Goal: Information Seeking & Learning: Learn about a topic

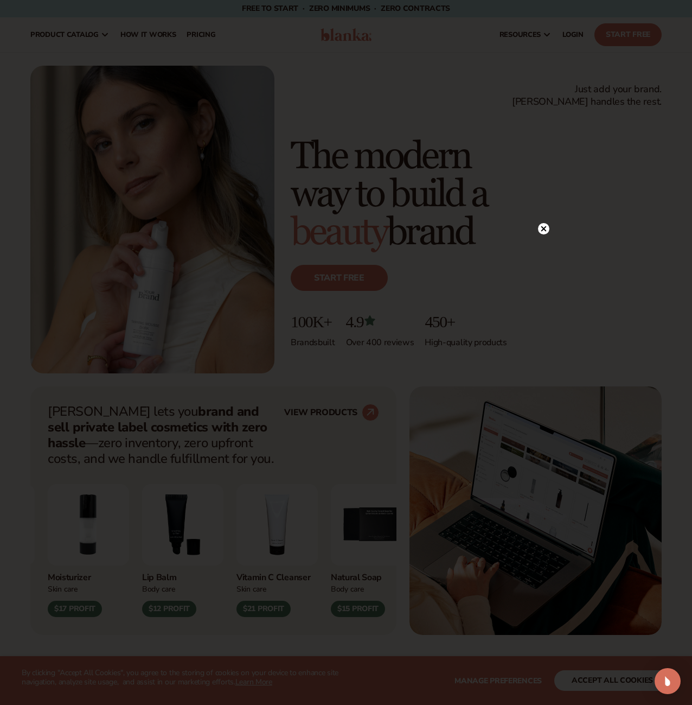
click at [544, 228] on icon at bounding box center [544, 228] width 5 height 5
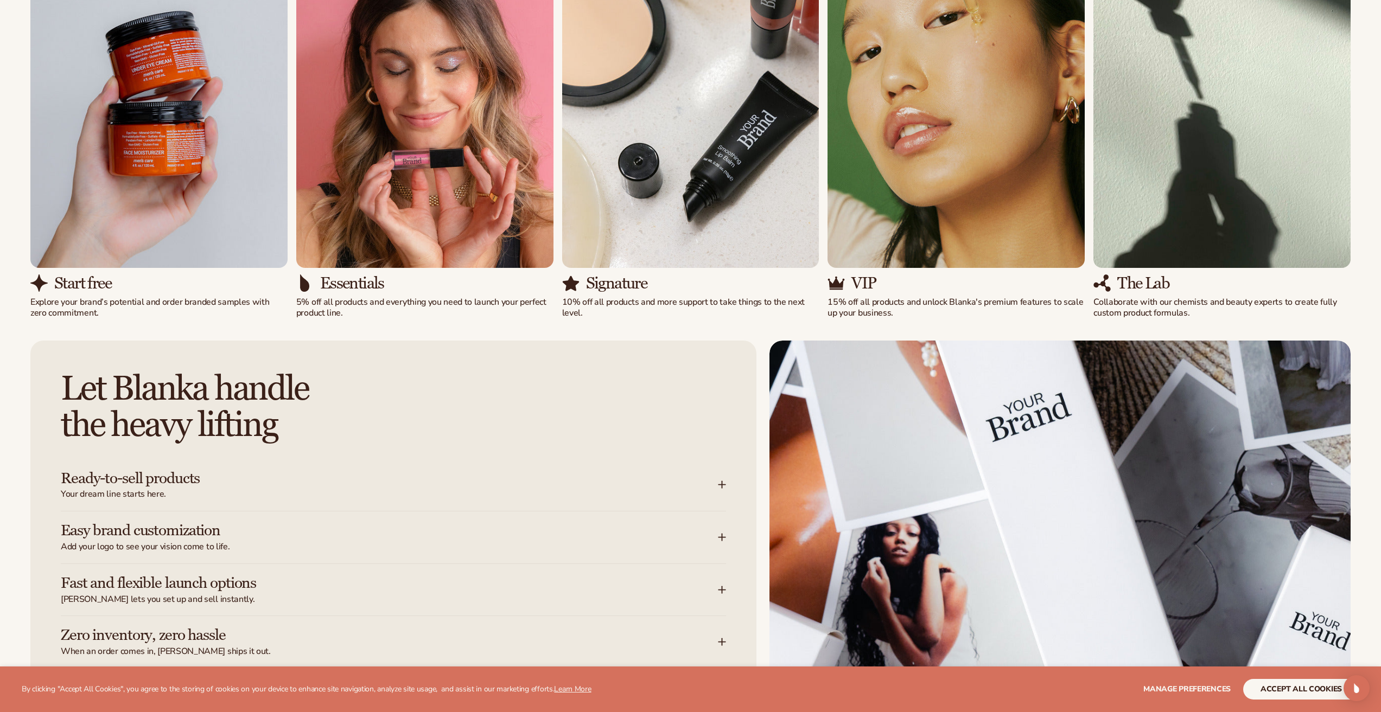
scroll to position [1357, 0]
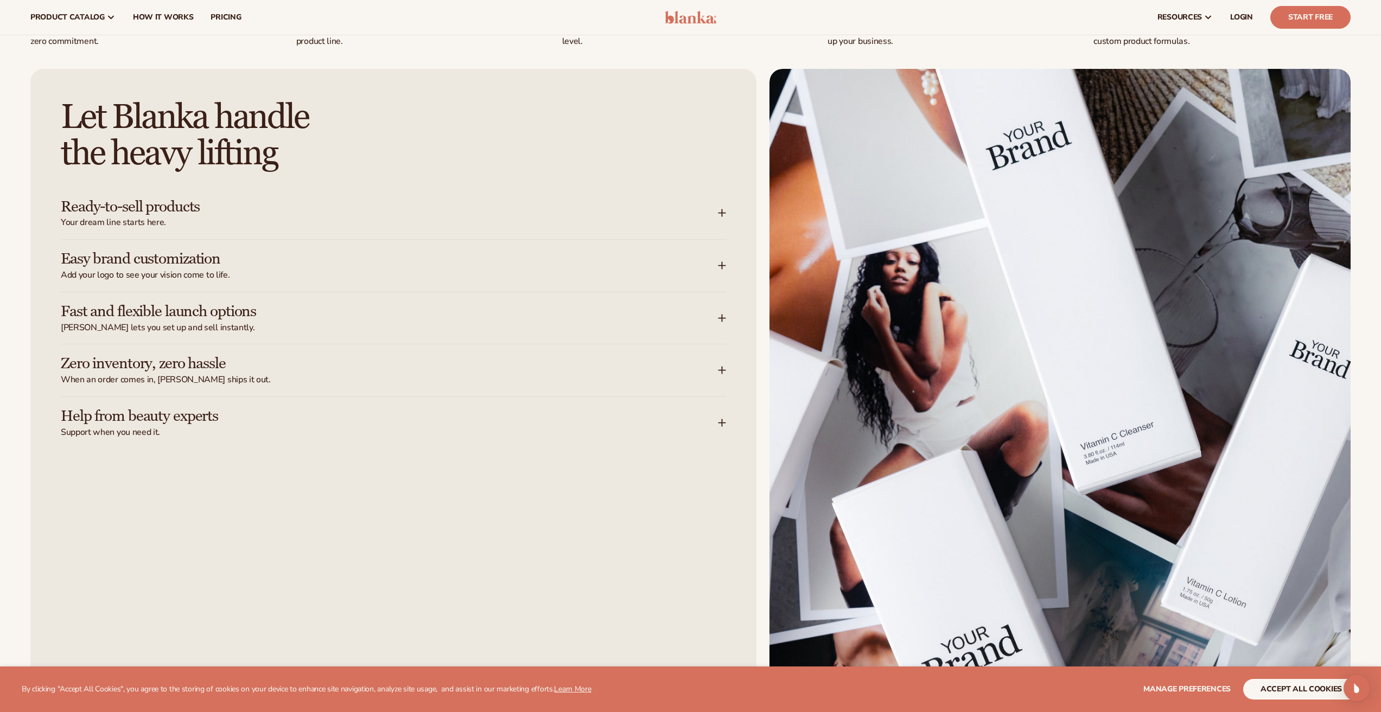
click at [646, 161] on img at bounding box center [1059, 434] width 581 height 730
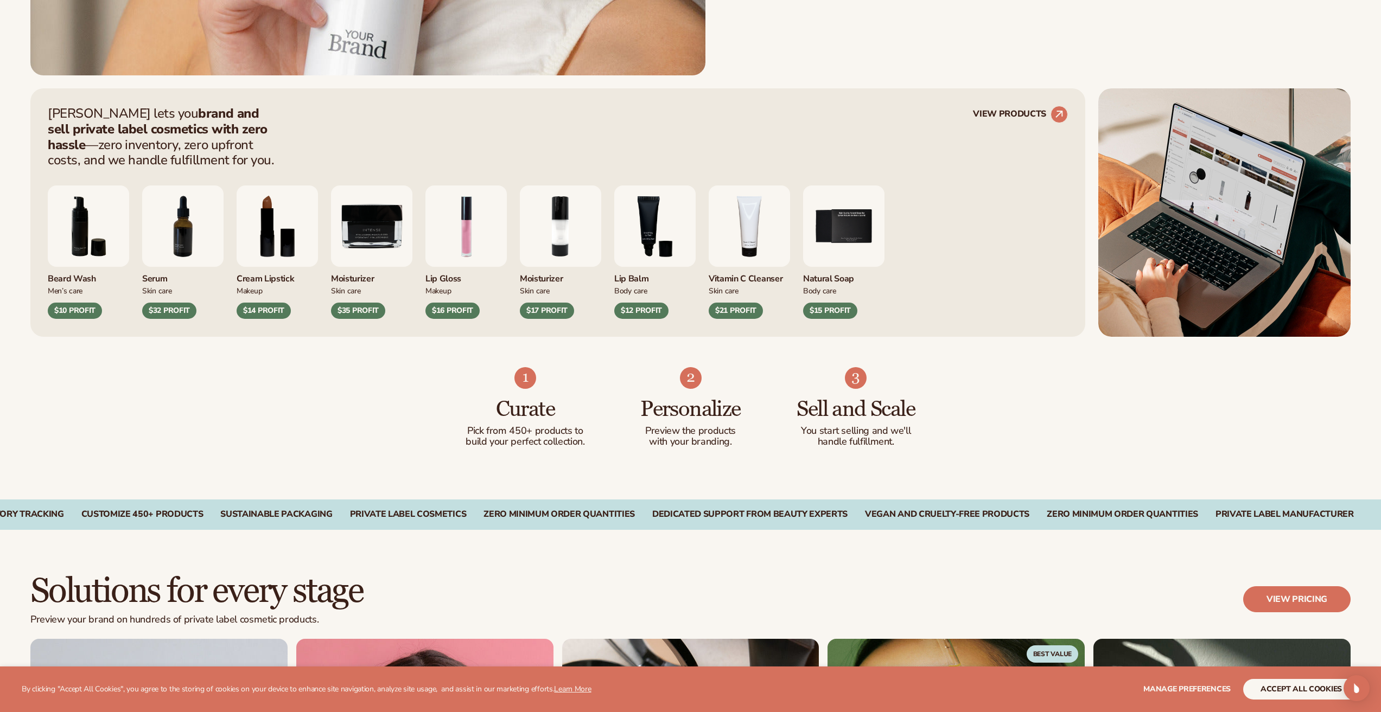
scroll to position [868, 0]
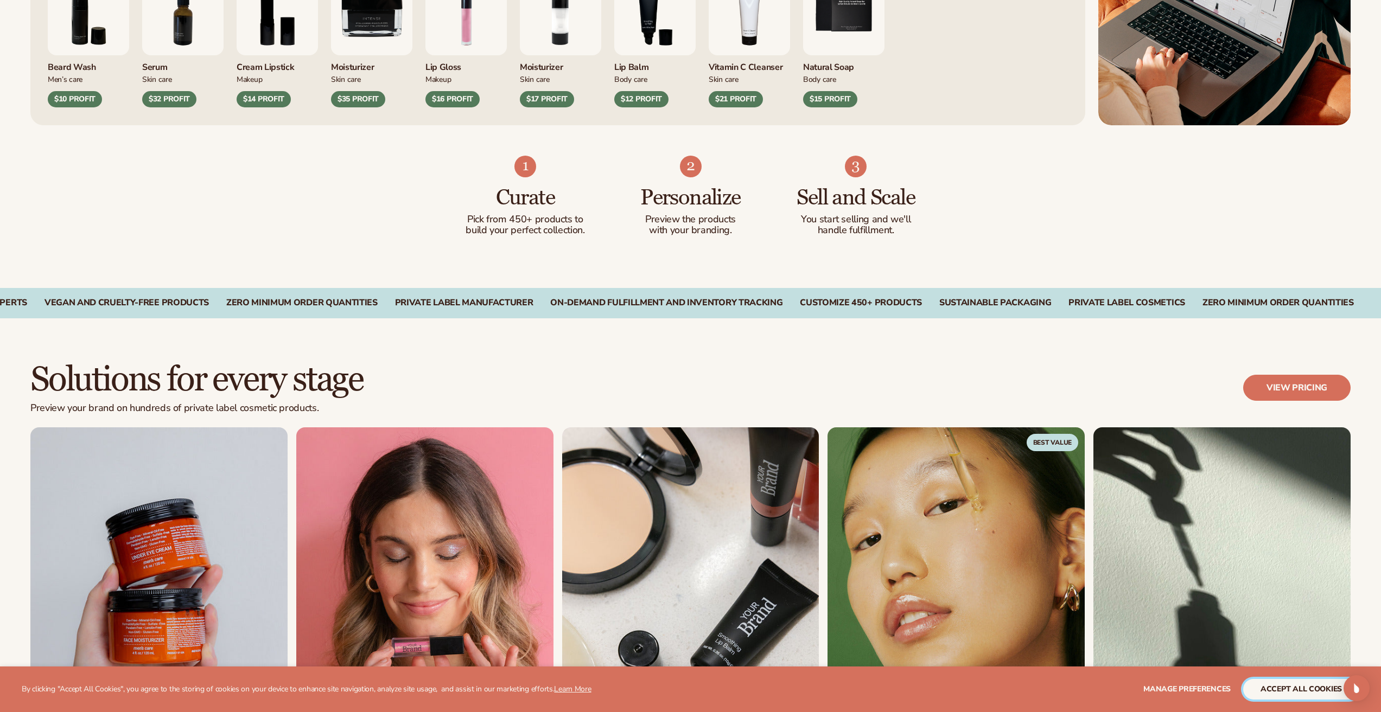
click at [646, 693] on button "accept all cookies" at bounding box center [1301, 689] width 116 height 21
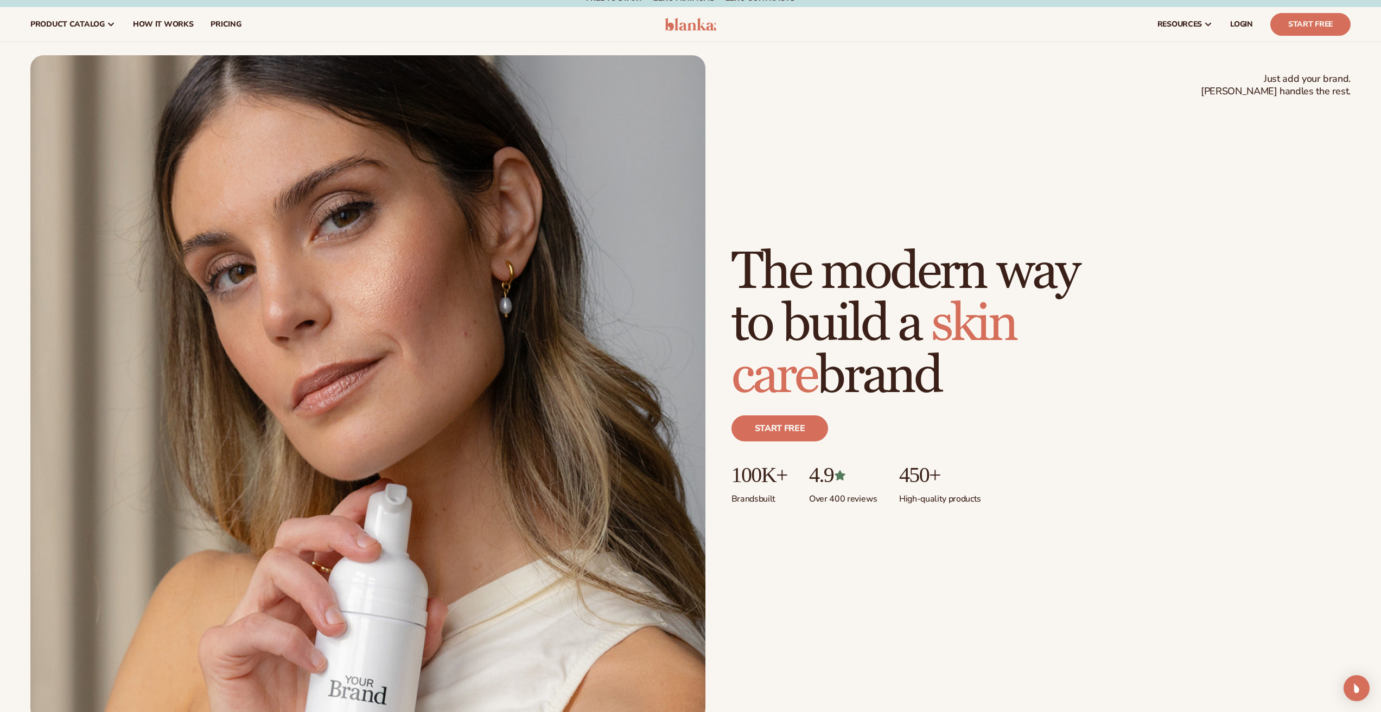
scroll to position [0, 0]
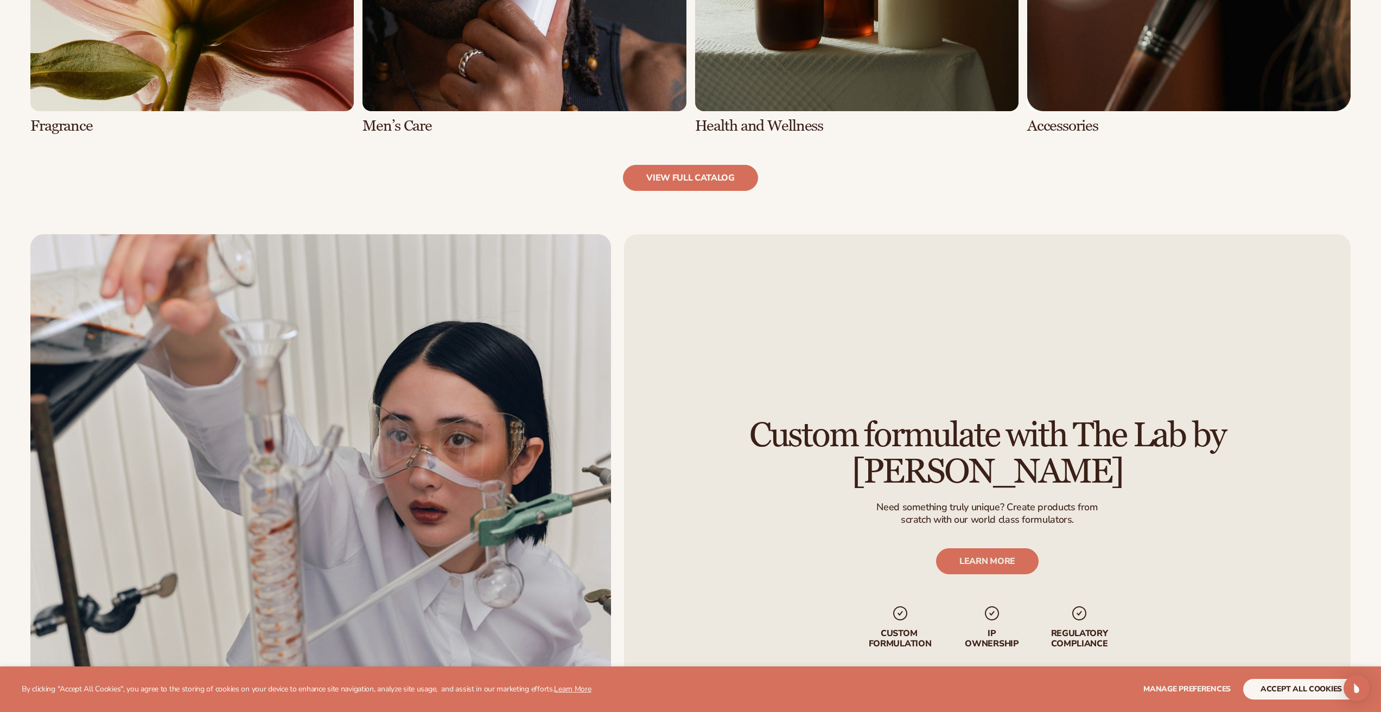
scroll to position [1401, 0]
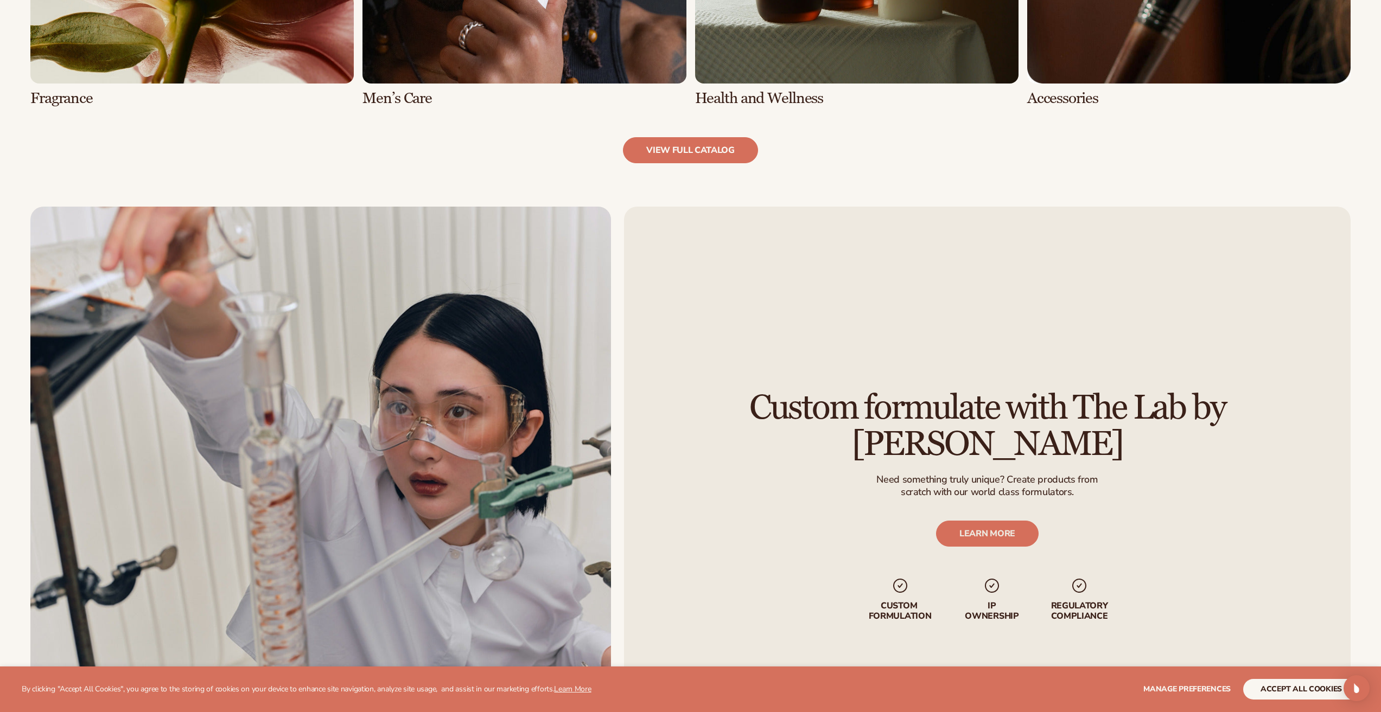
drag, startPoint x: 696, startPoint y: 154, endPoint x: 647, endPoint y: 168, distance: 50.5
click at [653, 153] on link "view full catalog" at bounding box center [690, 150] width 135 height 26
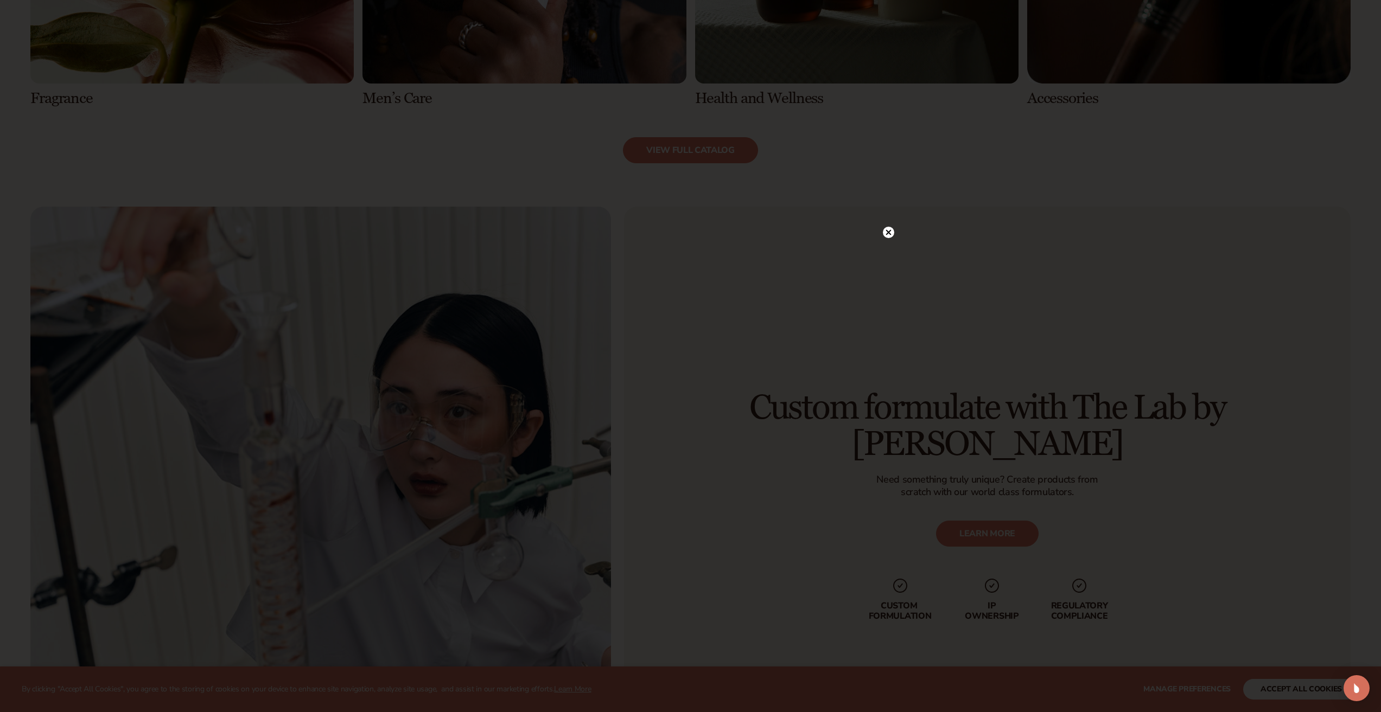
click at [889, 229] on circle at bounding box center [888, 232] width 11 height 11
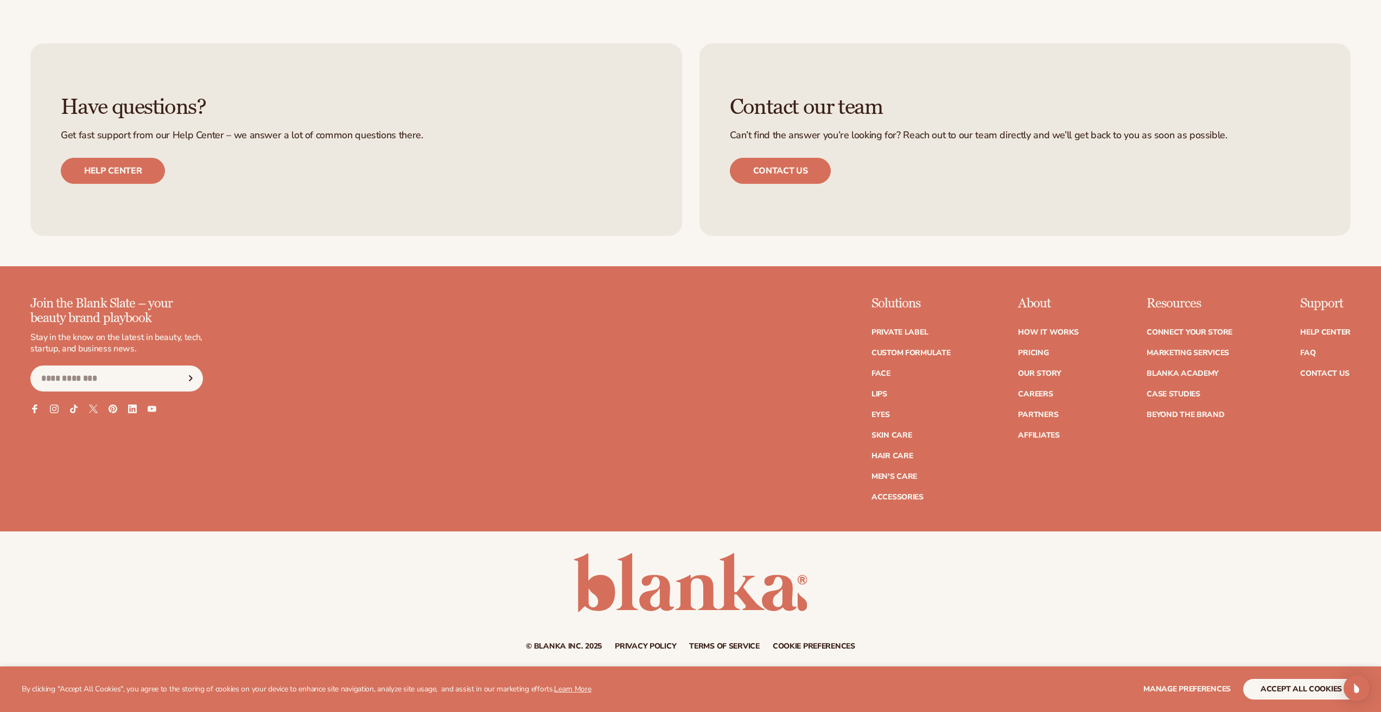
scroll to position [2228, 0]
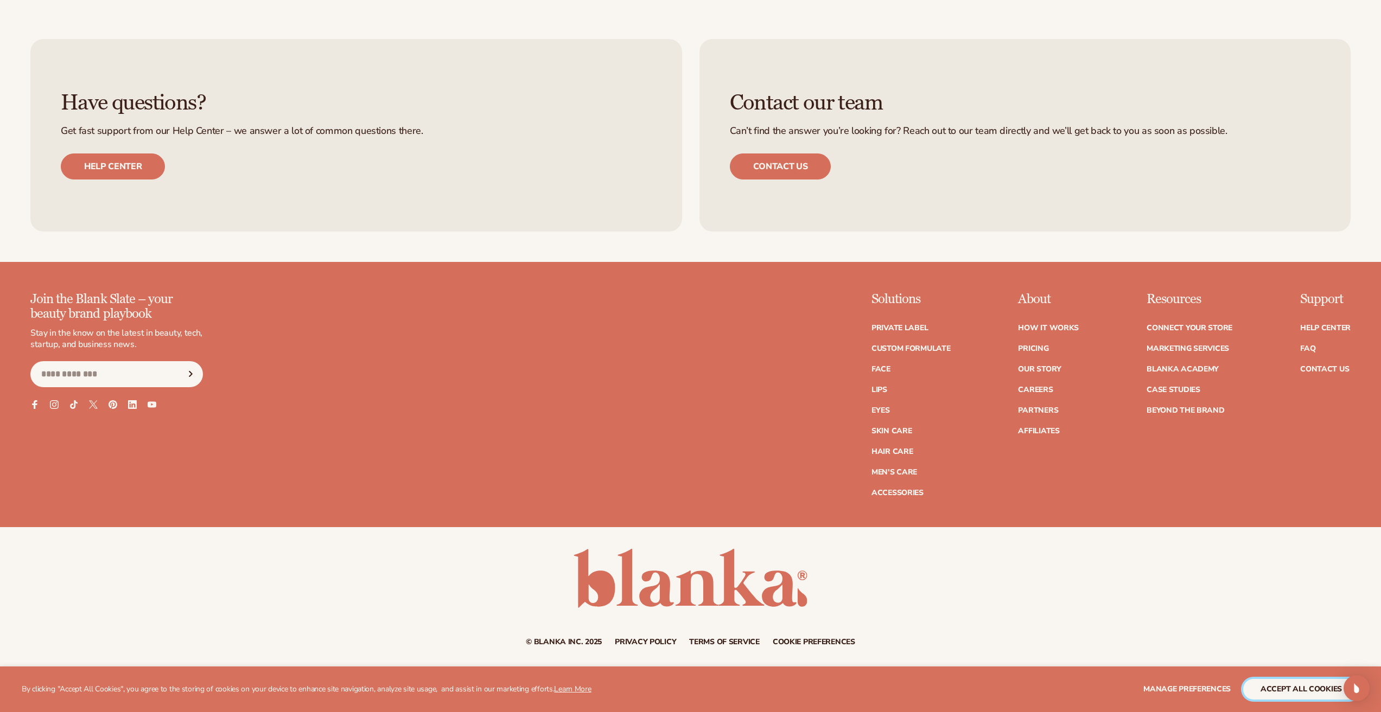
click at [1276, 690] on button "accept all cookies" at bounding box center [1301, 689] width 116 height 21
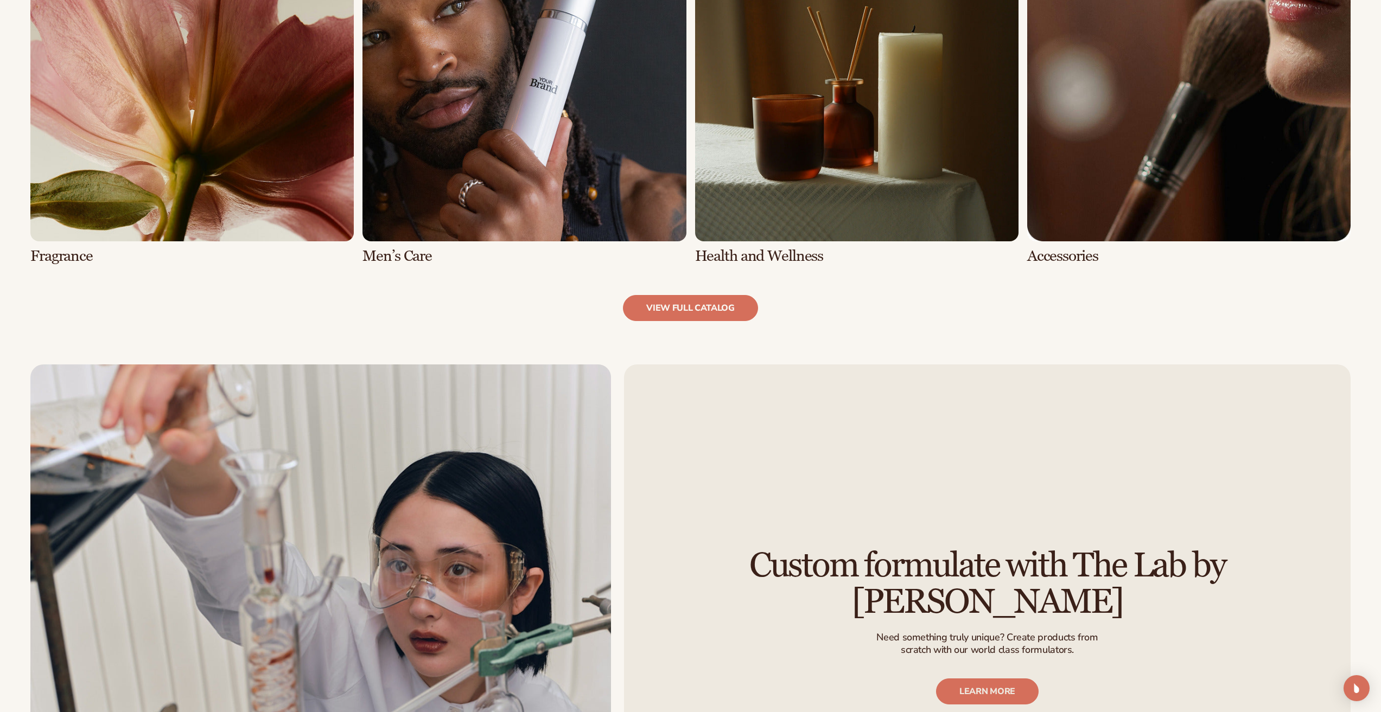
scroll to position [1248, 0]
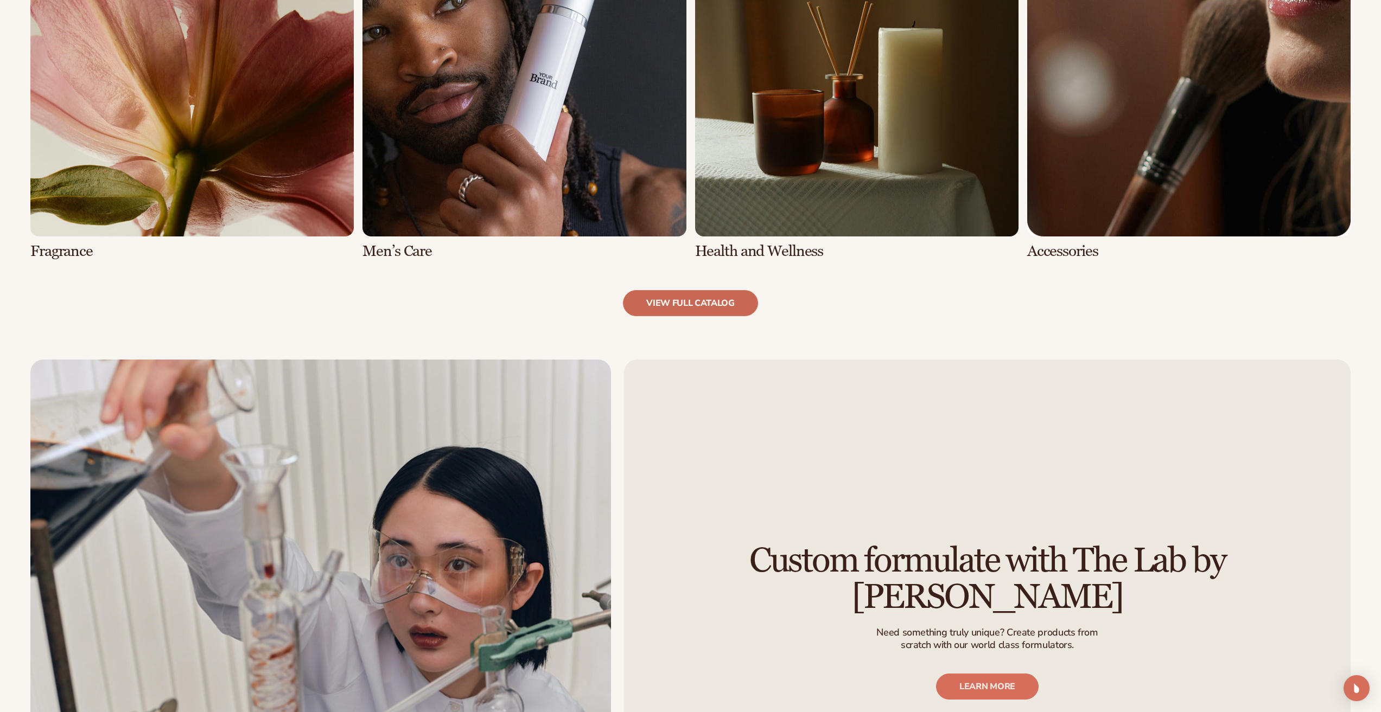
click at [698, 301] on link "view full catalog" at bounding box center [690, 303] width 135 height 26
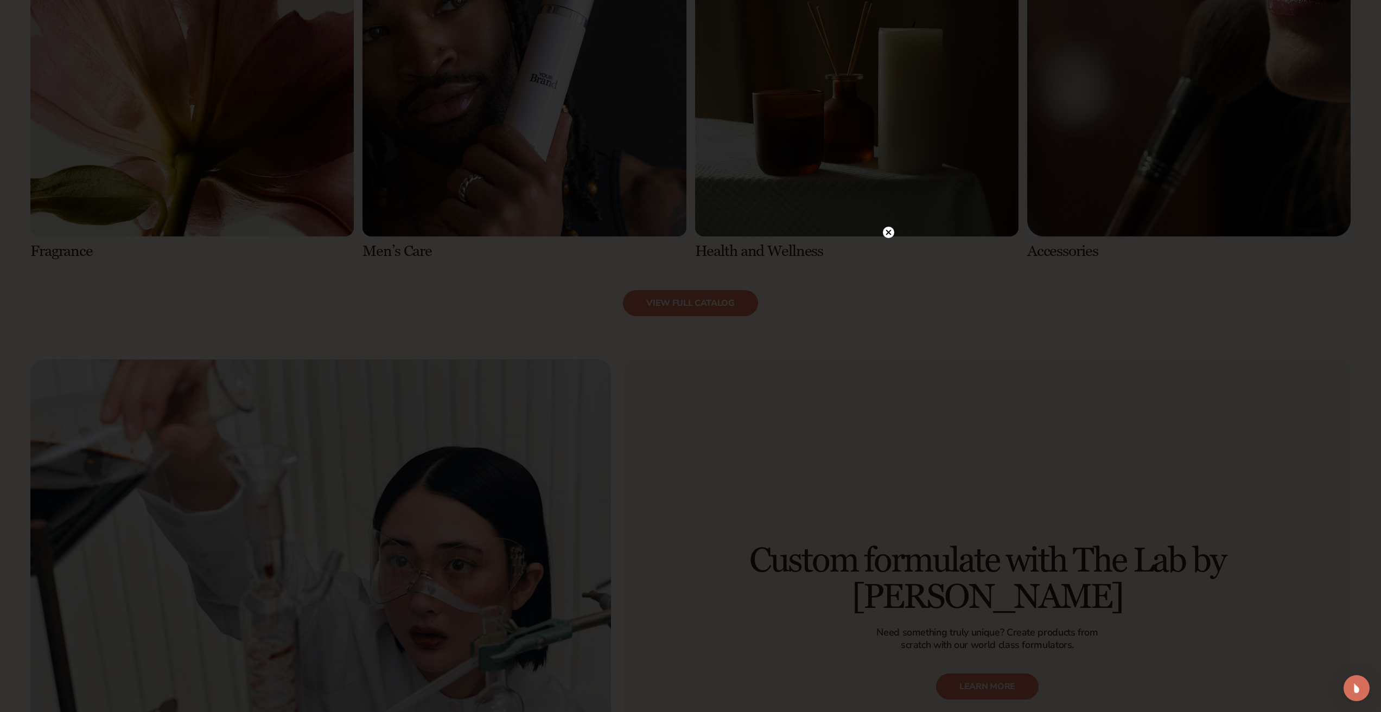
drag, startPoint x: 892, startPoint y: 231, endPoint x: 883, endPoint y: 223, distance: 11.5
click at [891, 230] on circle at bounding box center [888, 232] width 11 height 11
